Goal: Find specific page/section: Find specific page/section

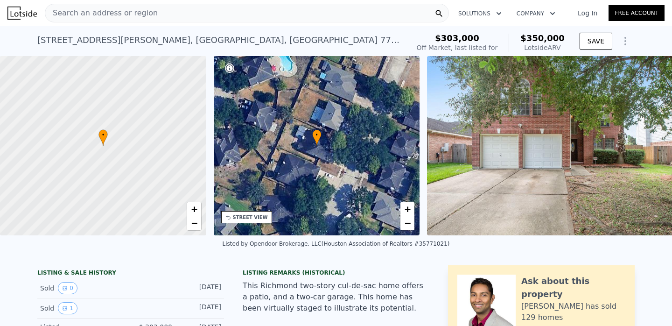
click at [198, 11] on div "Search an address or region" at bounding box center [247, 13] width 404 height 19
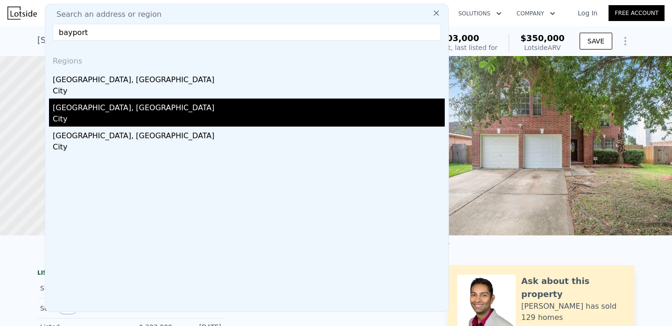
type input "bayport"
click at [175, 110] on div "[GEOGRAPHIC_DATA], [GEOGRAPHIC_DATA]" at bounding box center [249, 105] width 392 height 15
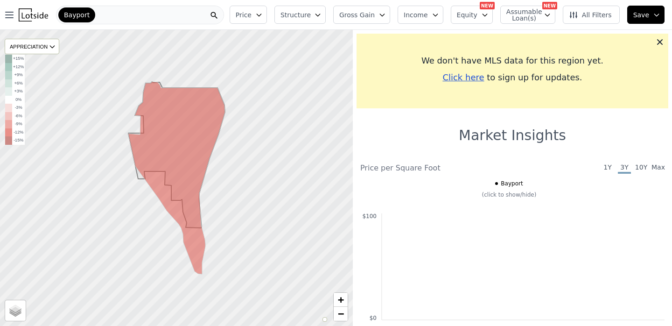
click at [658, 166] on span "Max" at bounding box center [658, 167] width 13 height 11
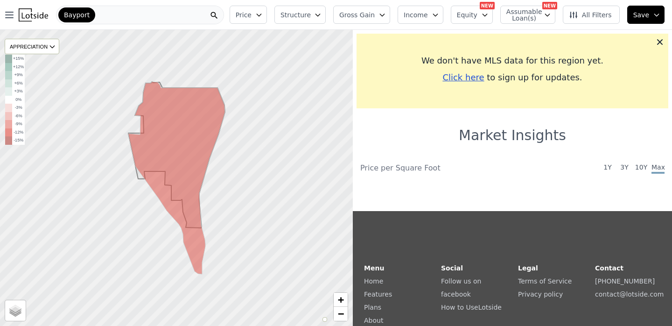
click at [665, 40] on div "We don't have MLS data for this region yet. Click here to sign up for updates." at bounding box center [513, 71] width 312 height 75
click at [658, 41] on icon at bounding box center [659, 41] width 9 height 9
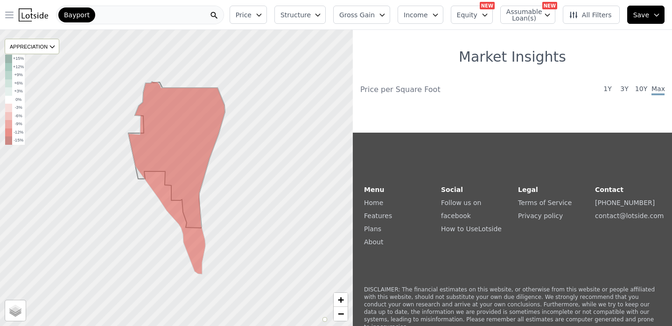
click at [9, 11] on icon "button" at bounding box center [9, 14] width 11 height 11
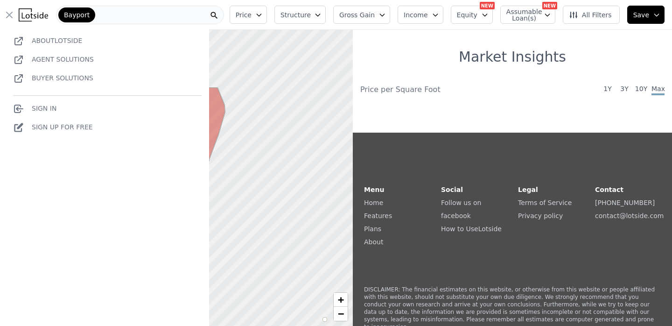
click at [9, 12] on icon "button" at bounding box center [9, 14] width 11 height 11
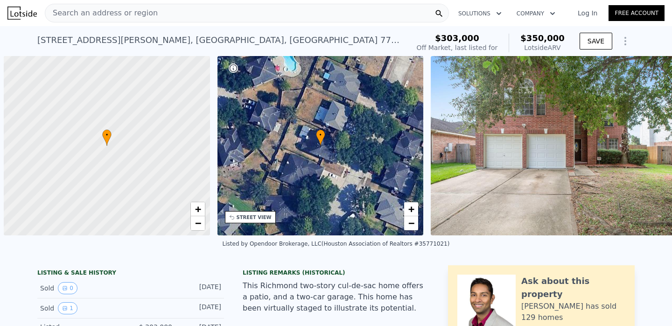
scroll to position [0, 4]
